Goal: Transaction & Acquisition: Purchase product/service

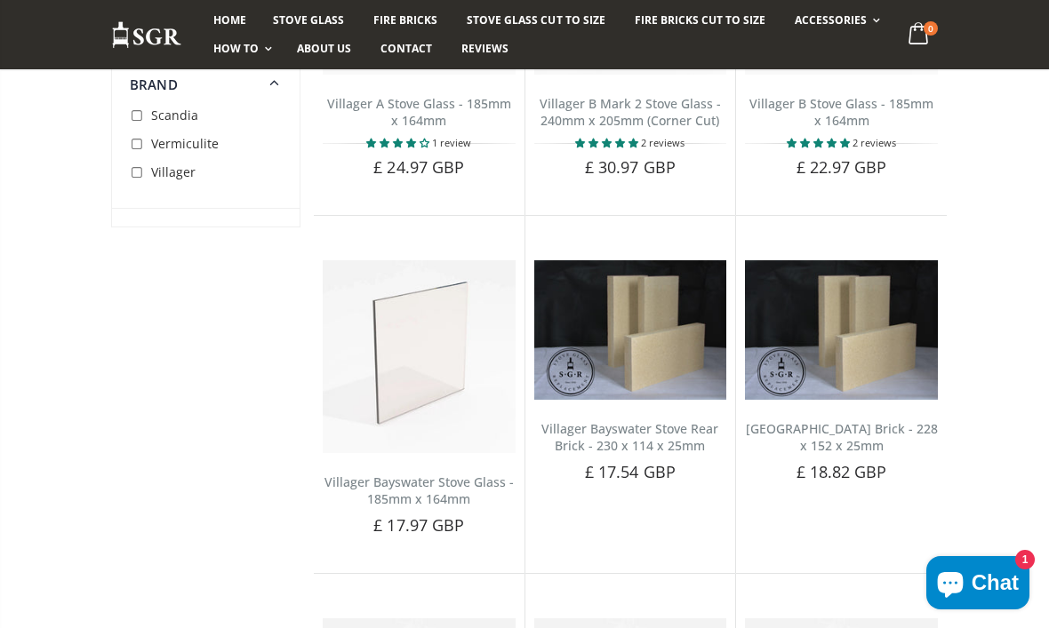
scroll to position [771, 0]
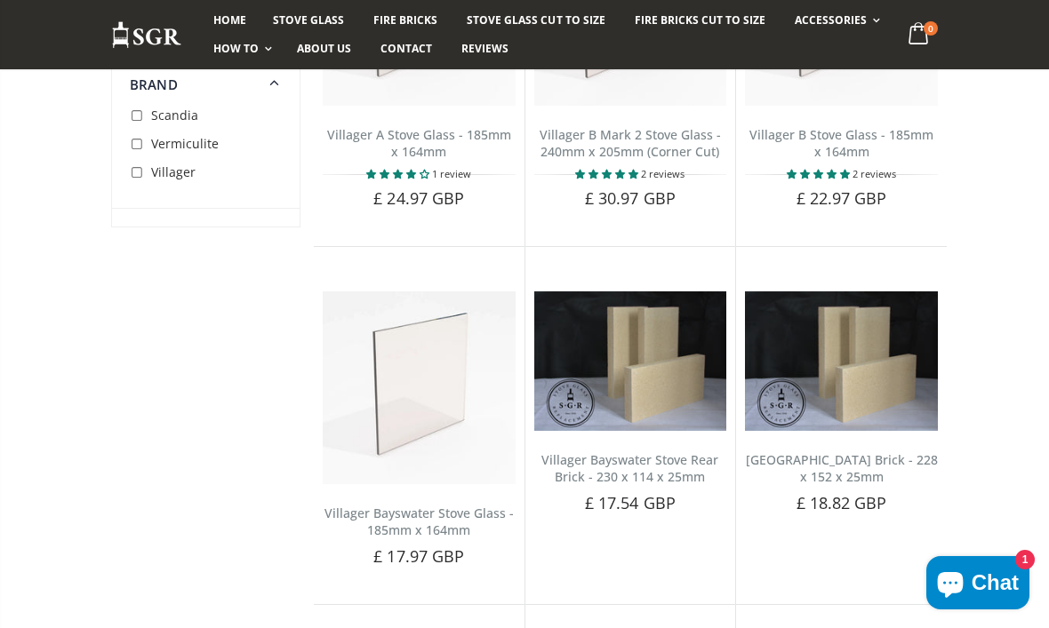
click at [135, 179] on input "checkbox" at bounding box center [139, 173] width 18 height 18
checkbox input "true"
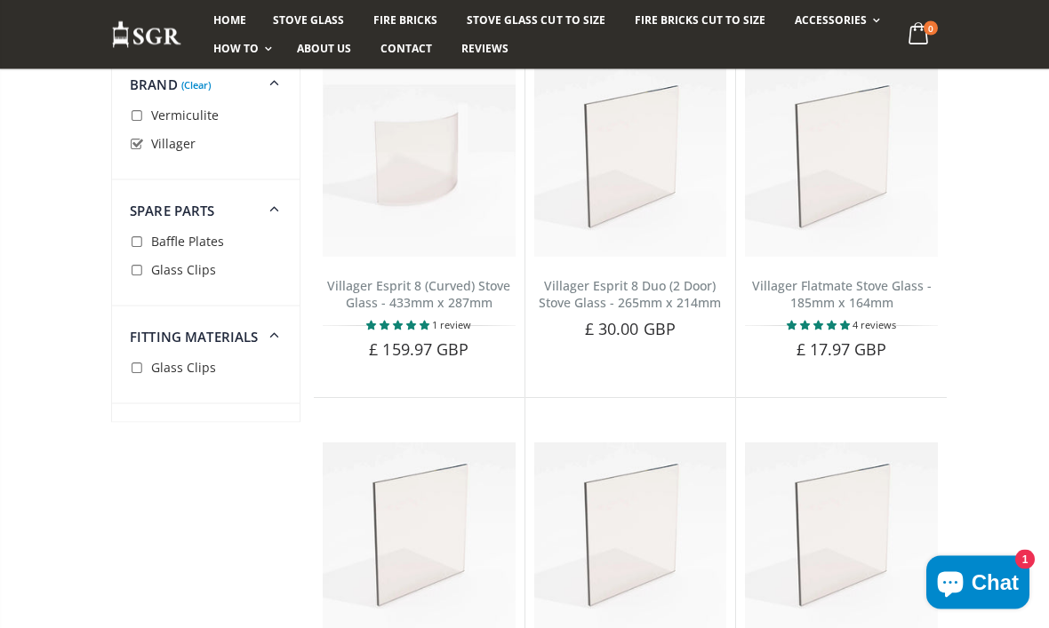
scroll to position [3987, 0]
click at [431, 318] on span "5.00 stars" at bounding box center [399, 324] width 66 height 13
click at [456, 277] on link "Villager Esprit 8 (Curved) Stove Glass - 433mm x 287mm" at bounding box center [418, 294] width 183 height 34
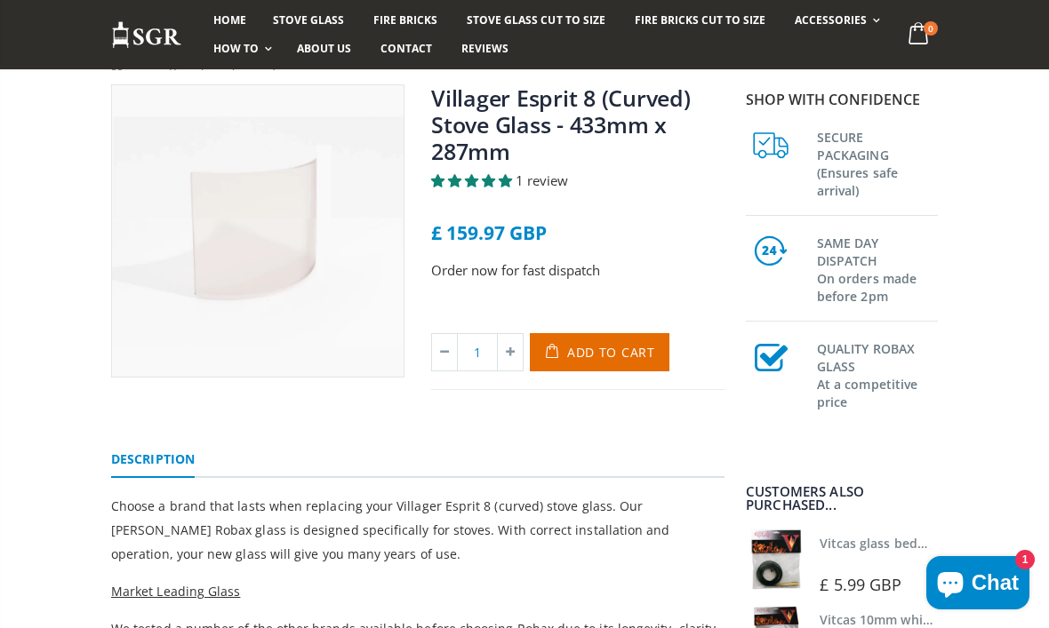
scroll to position [46, 0]
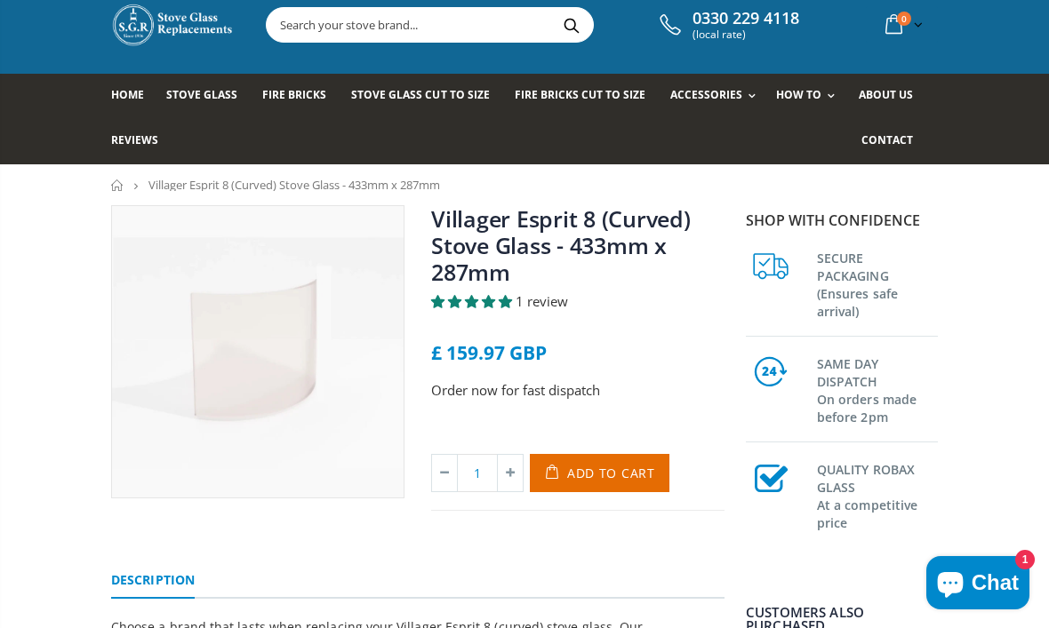
click at [579, 479] on span "Add to Cart" at bounding box center [611, 473] width 88 height 17
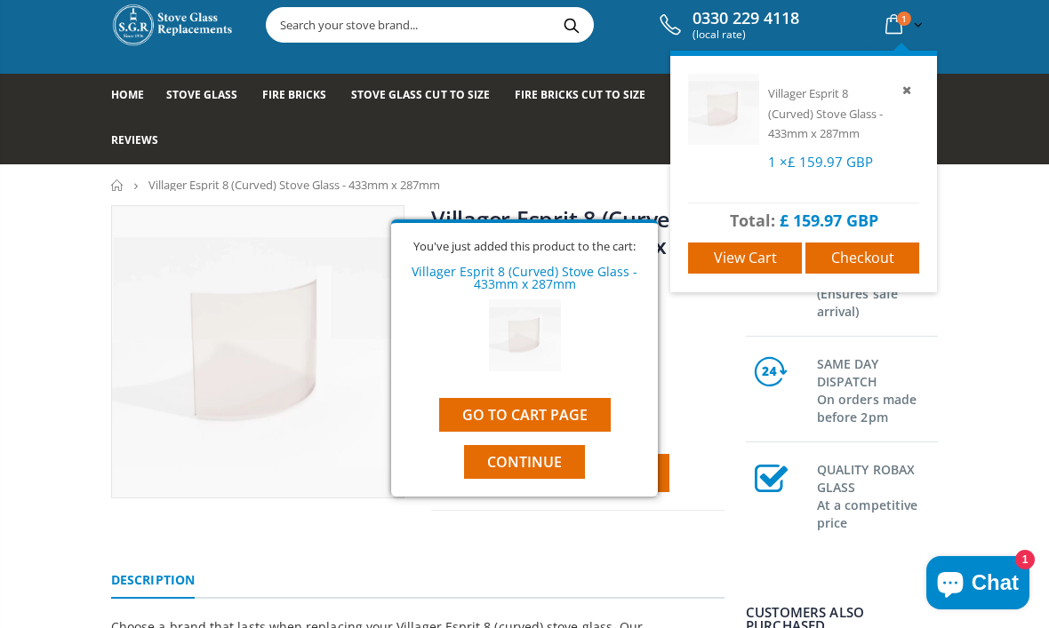
click at [734, 256] on span "View cart" at bounding box center [745, 258] width 63 height 20
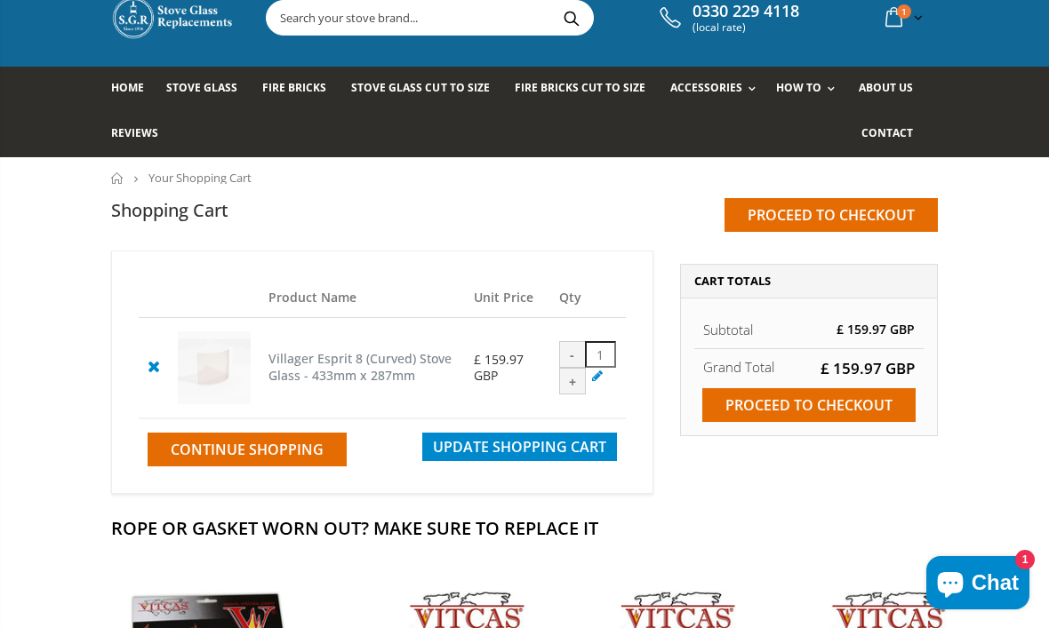
scroll to position [52, 0]
click at [858, 201] on input "Proceed to checkout" at bounding box center [830, 215] width 213 height 34
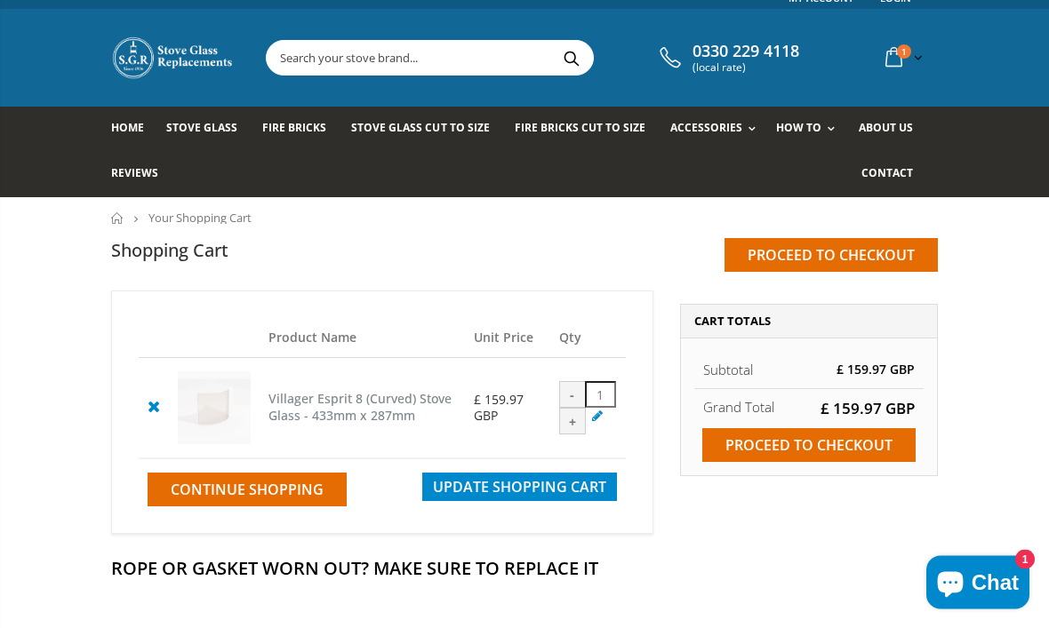
scroll to position [0, 0]
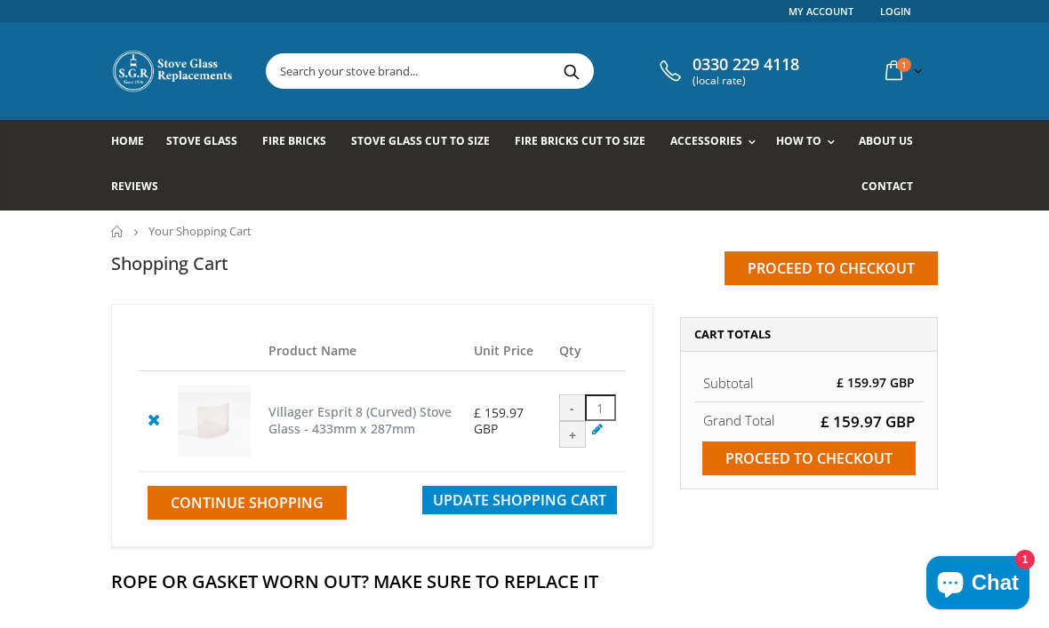
click at [208, 143] on span "Stove Glass" at bounding box center [201, 140] width 71 height 15
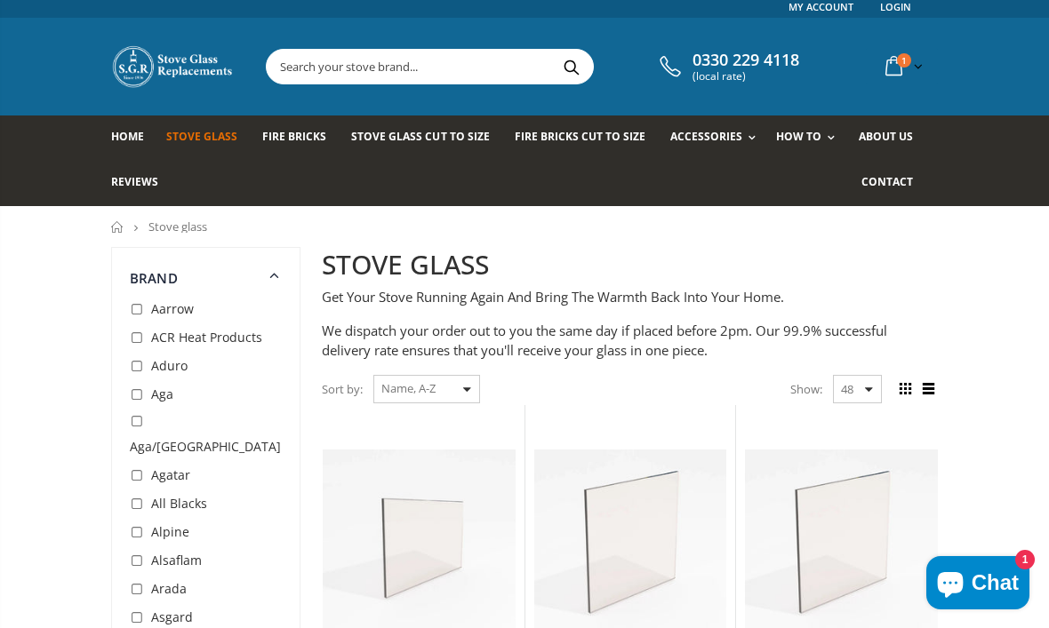
scroll to position [2, 0]
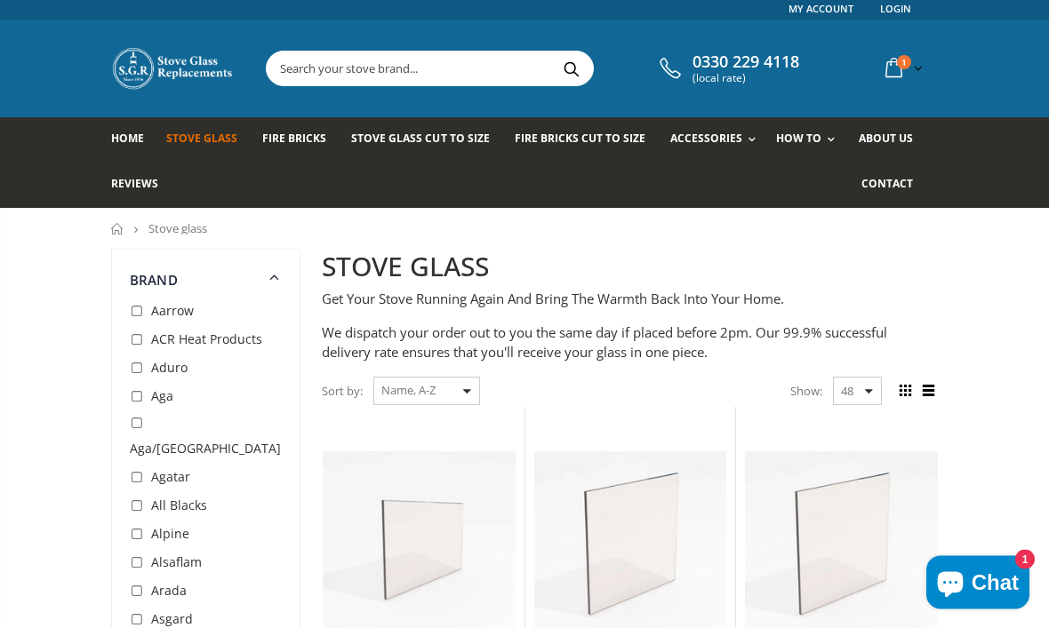
click at [127, 122] on link "Home" at bounding box center [134, 140] width 46 height 45
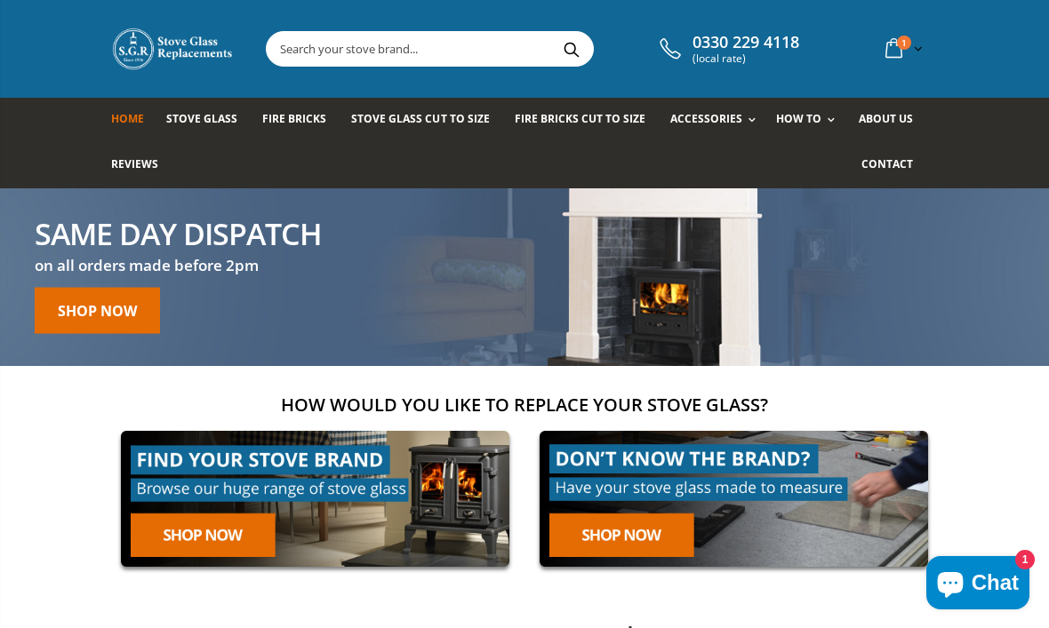
scroll to position [24, 0]
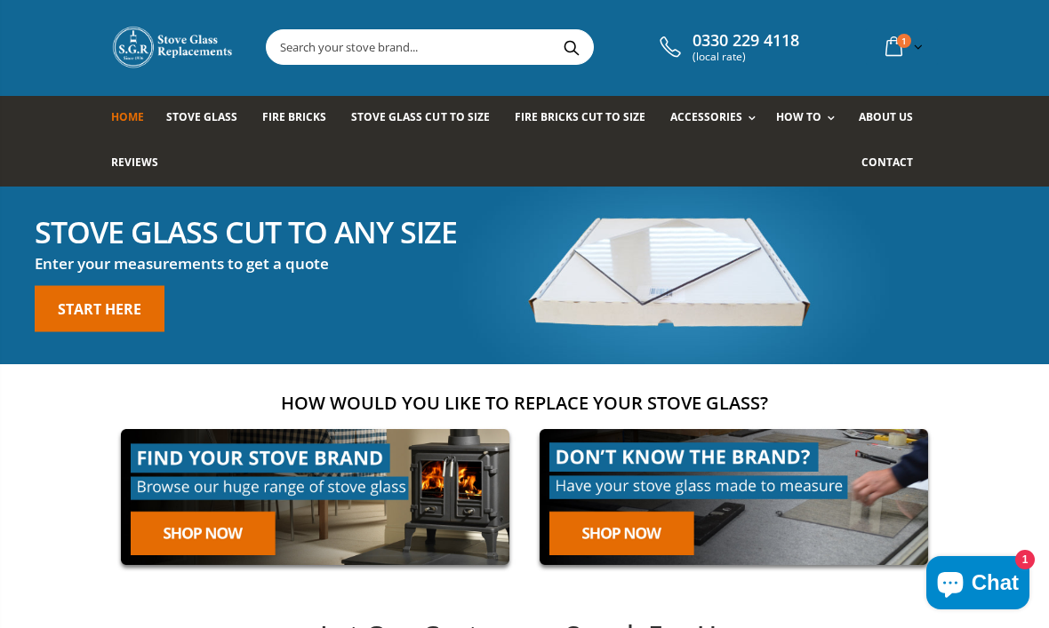
click at [218, 110] on span "Stove Glass" at bounding box center [201, 116] width 71 height 15
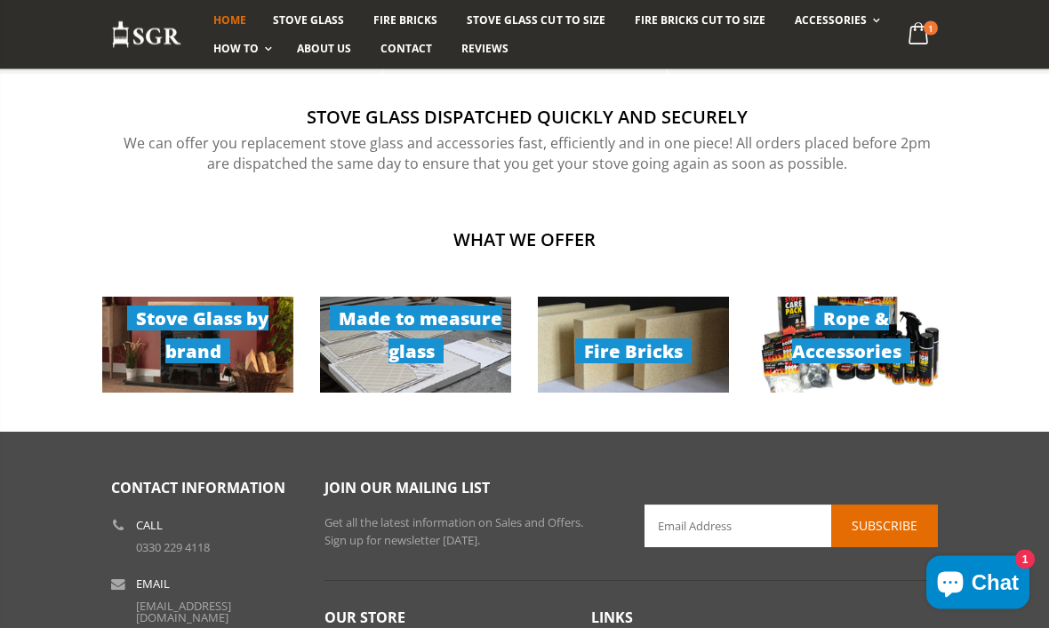
scroll to position [1154, 0]
click at [276, 364] on link "Stove Glass by brand" at bounding box center [197, 345] width 191 height 96
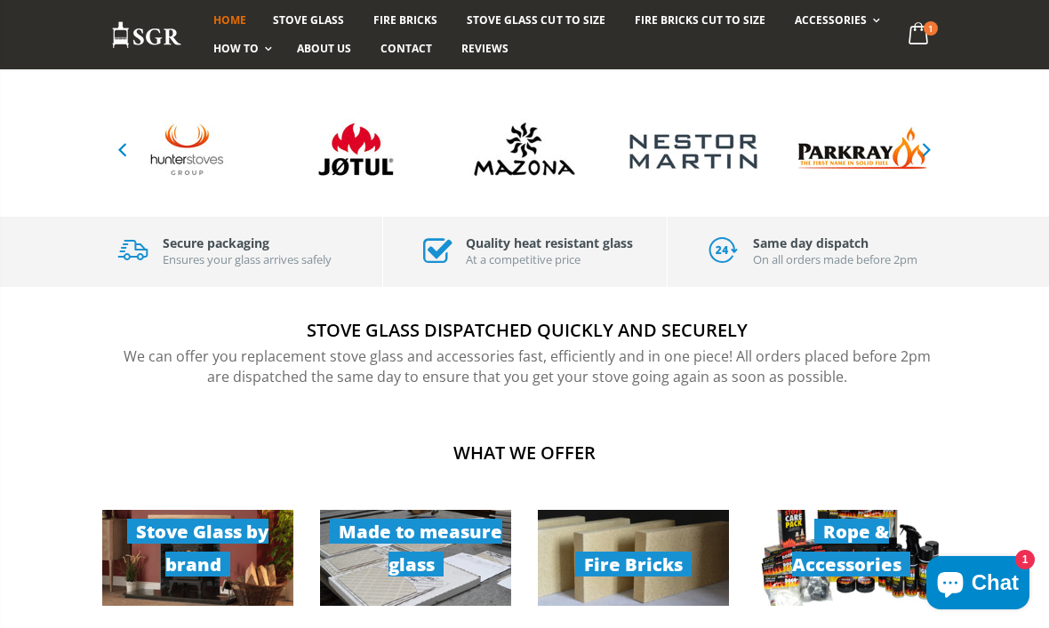
scroll to position [916, 0]
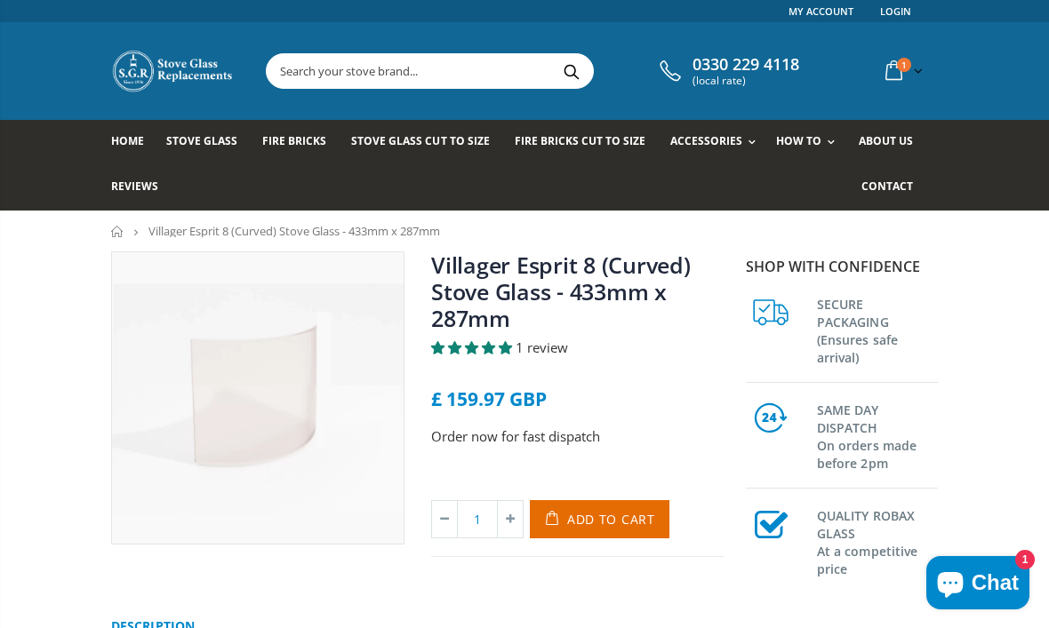
scroll to position [46, 0]
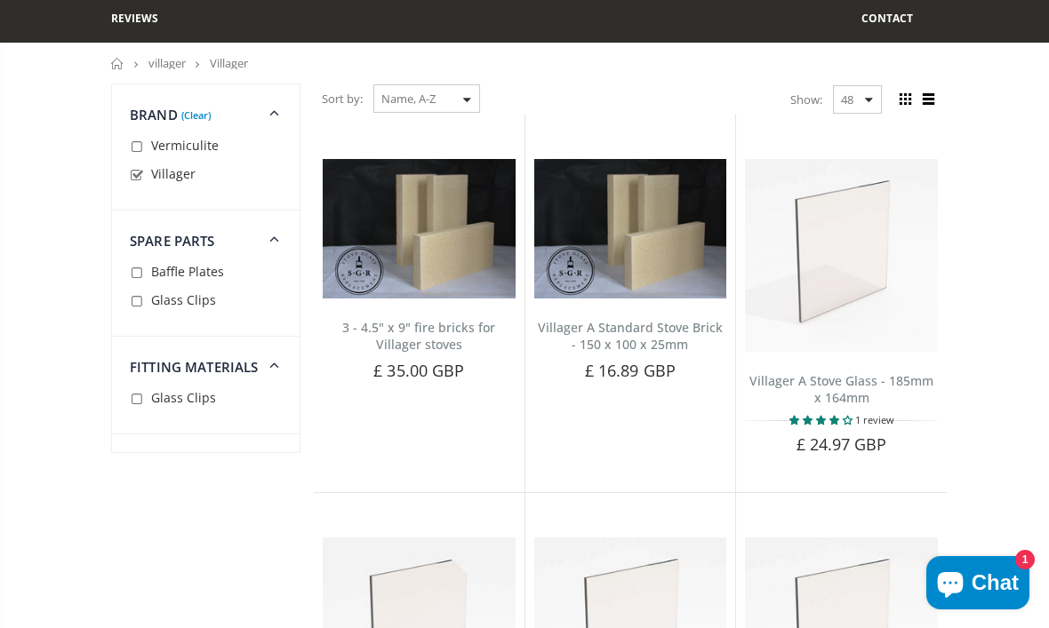
scroll to position [36, 0]
